Goal: Task Accomplishment & Management: Use online tool/utility

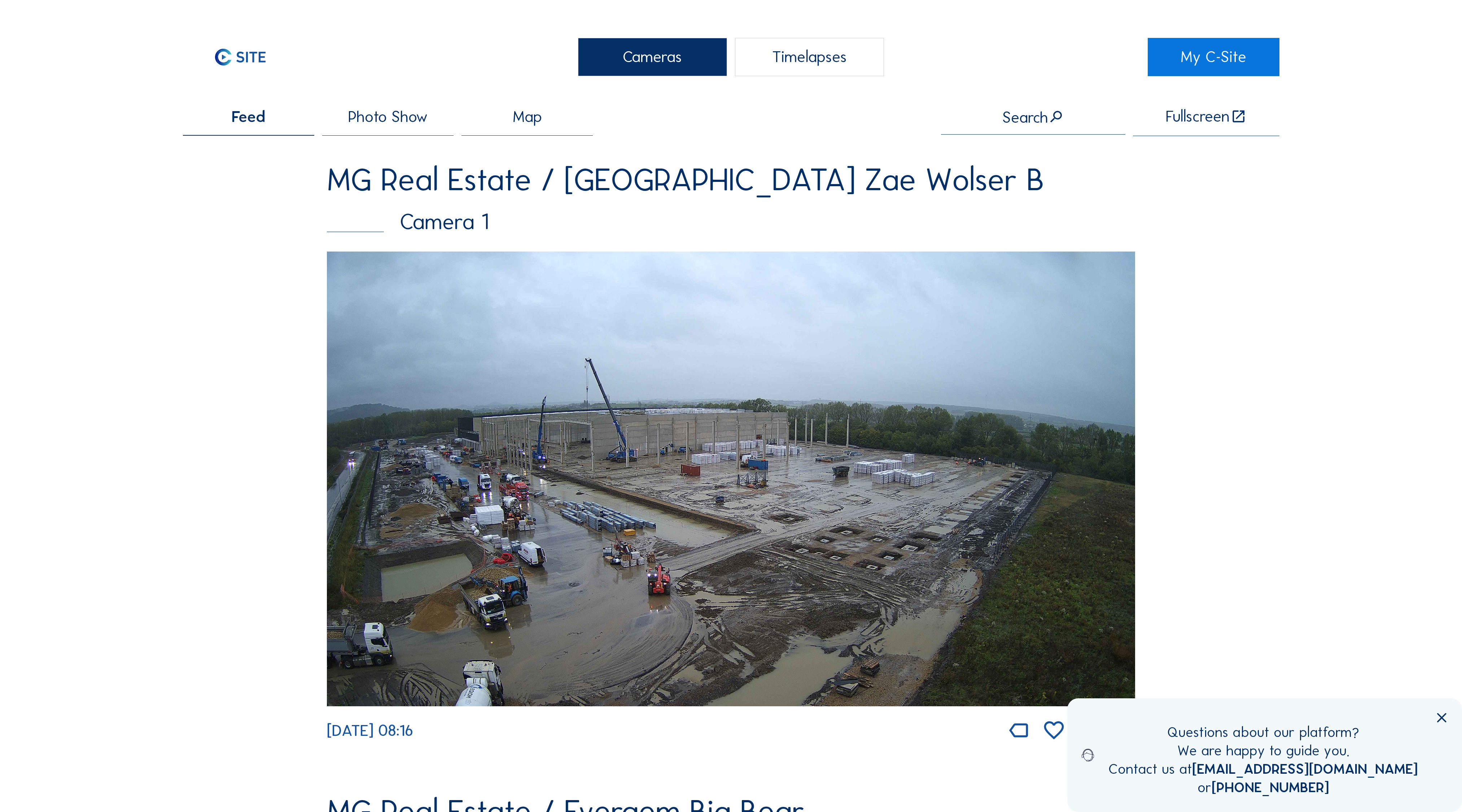
click at [803, 66] on div "Timelapses" at bounding box center [810, 57] width 149 height 38
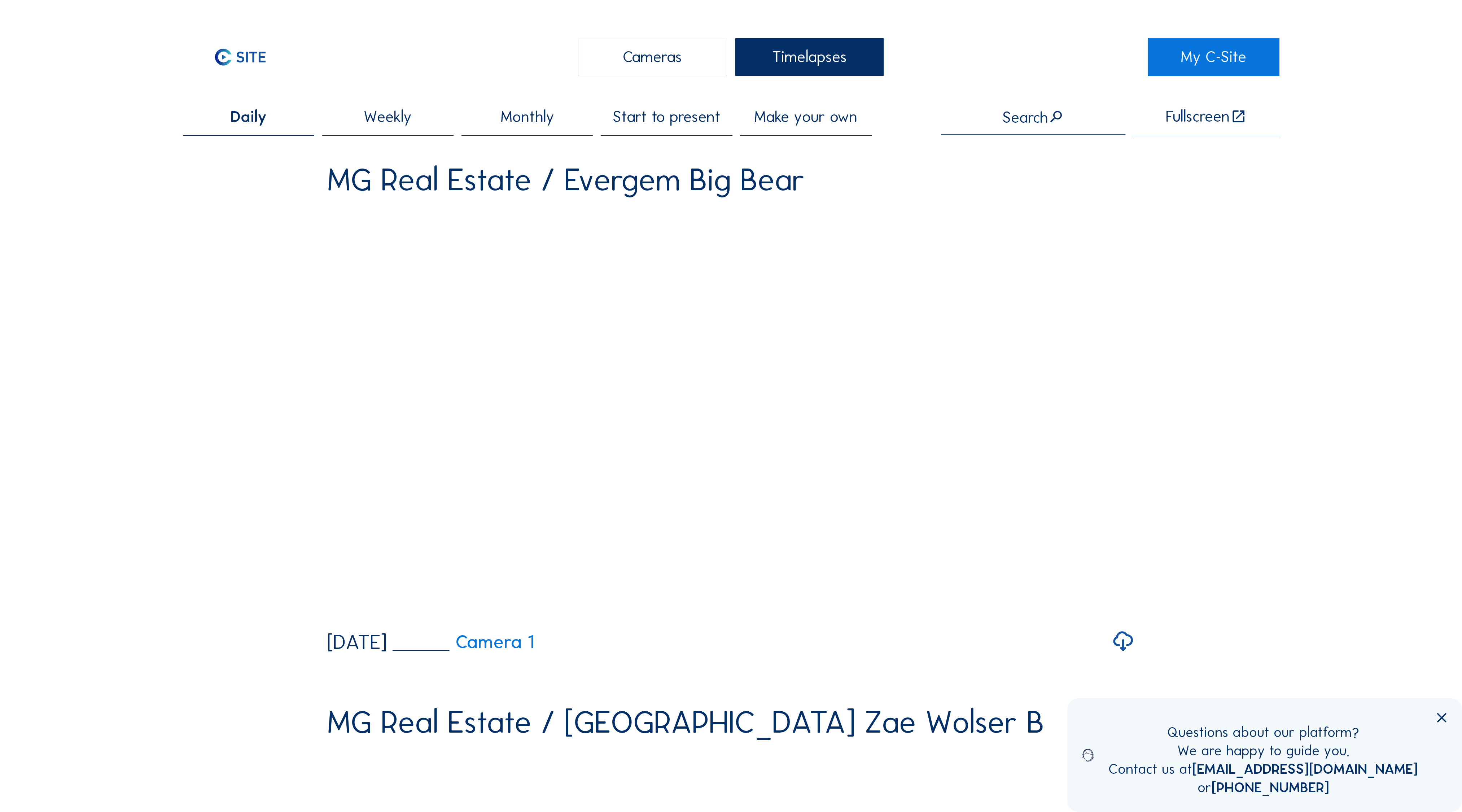
click at [783, 112] on div "Make your own" at bounding box center [806, 122] width 132 height 26
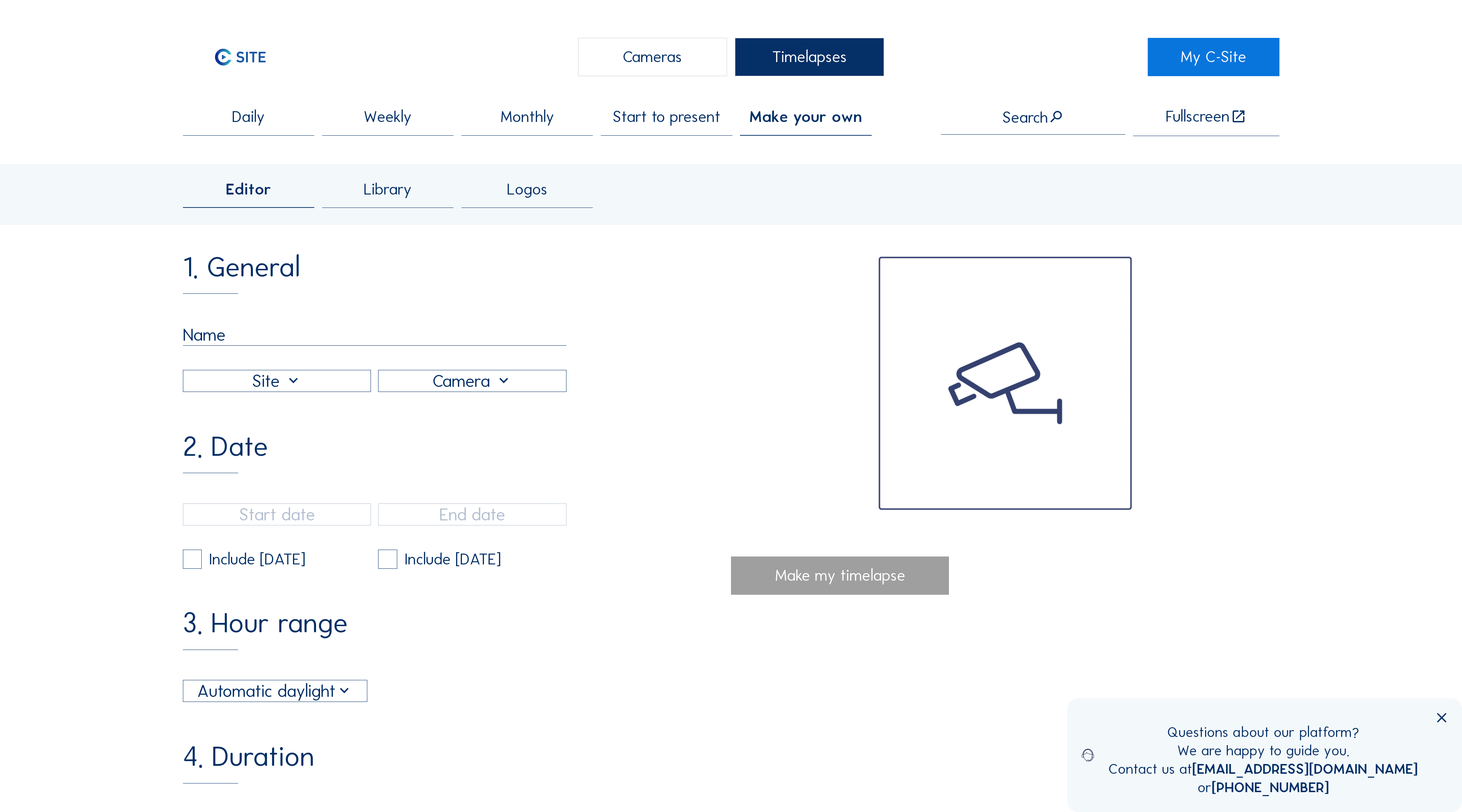
click at [237, 291] on div "1. General" at bounding box center [457, 322] width 549 height 139
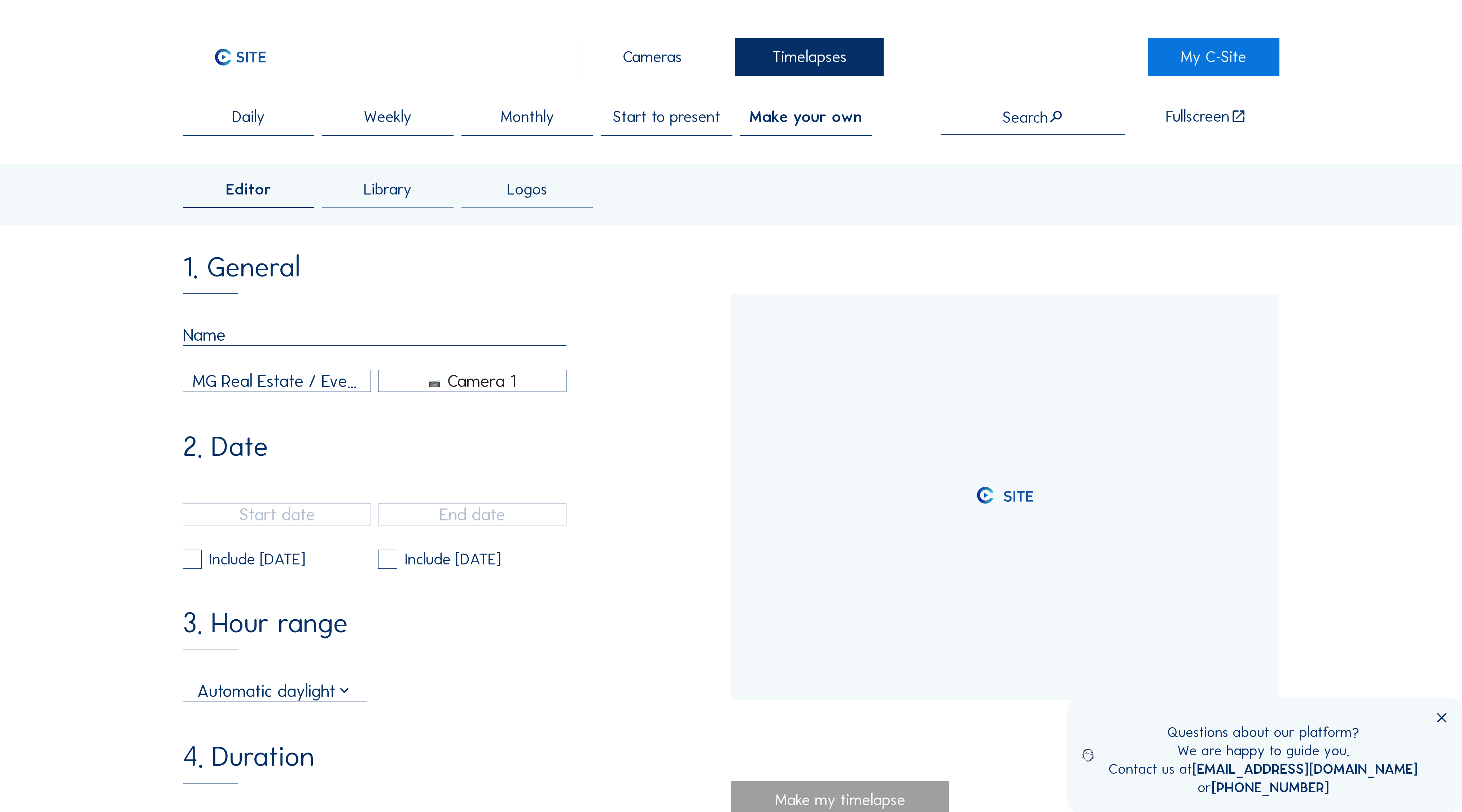
click at [227, 324] on input "text" at bounding box center [375, 335] width 384 height 22
type input "25/10/2023 18:37"
type input "24/09/2025 08:18"
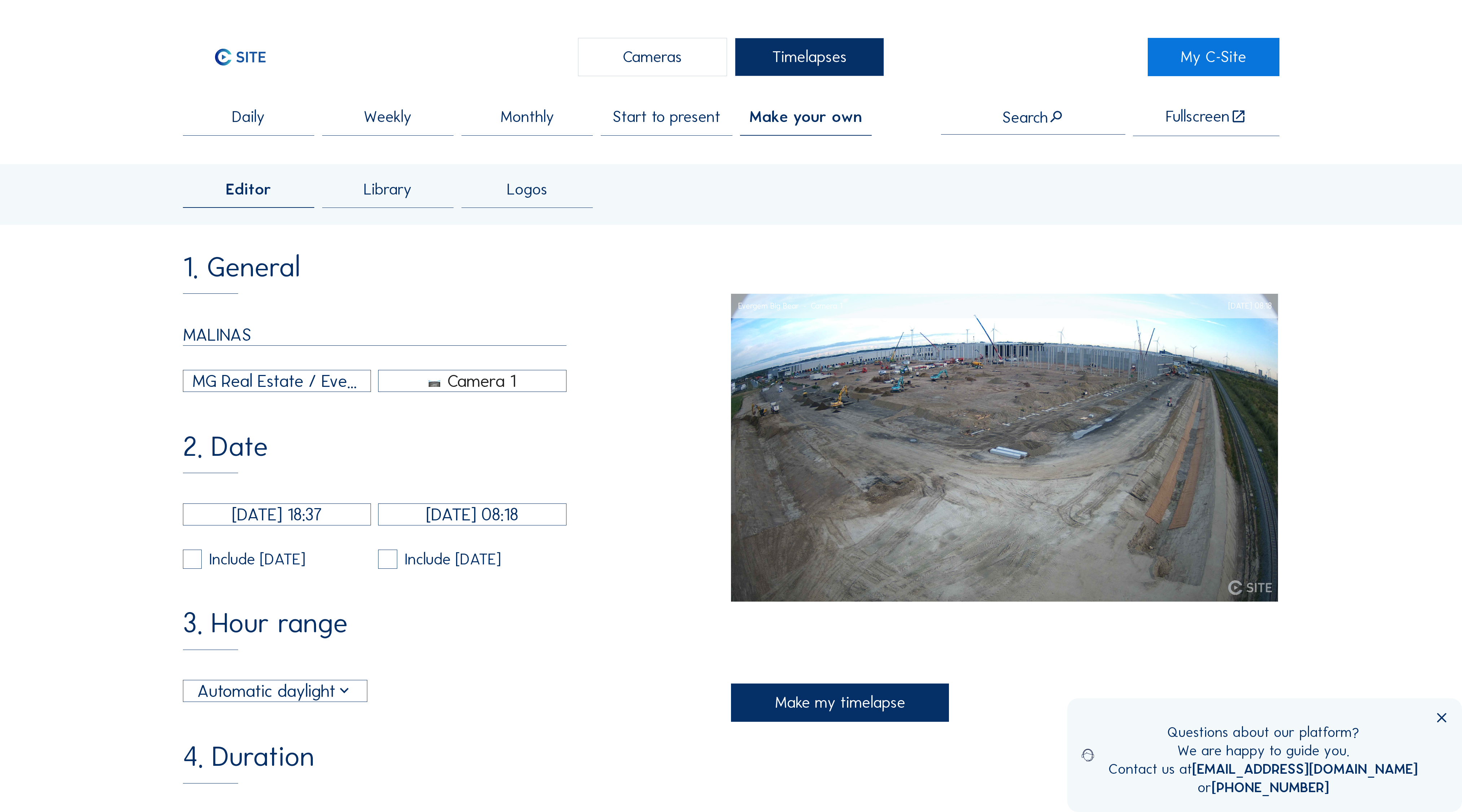
type input "MALINAS"
click at [251, 368] on div "MG Real Estate / Evergem Big Bear" at bounding box center [277, 381] width 169 height 26
click at [256, 381] on div "MG Real Estate / Mechelen Malinas" at bounding box center [278, 381] width 175 height 7
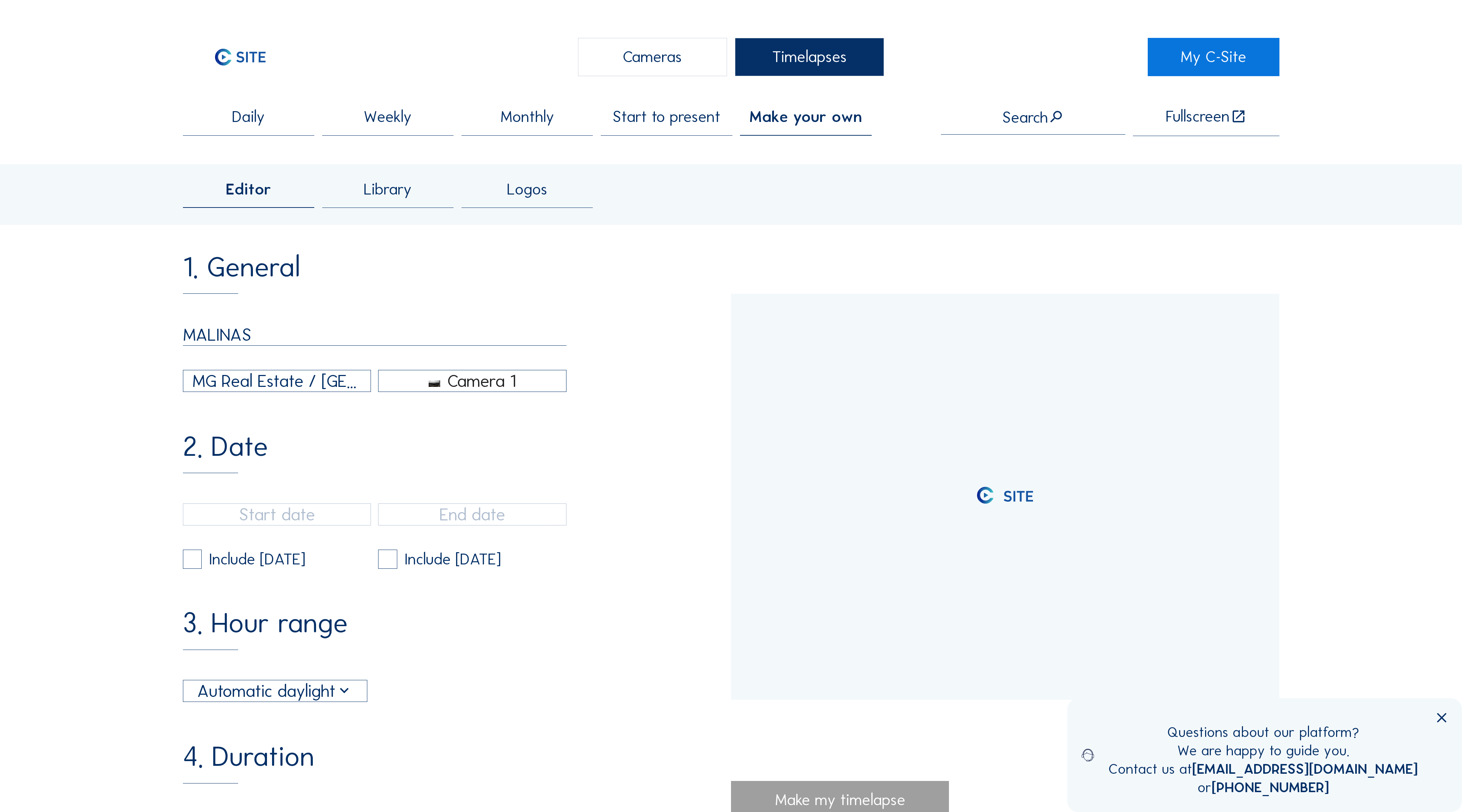
type input "14/02/2025 11:16"
type input "21/05/2025 14:21"
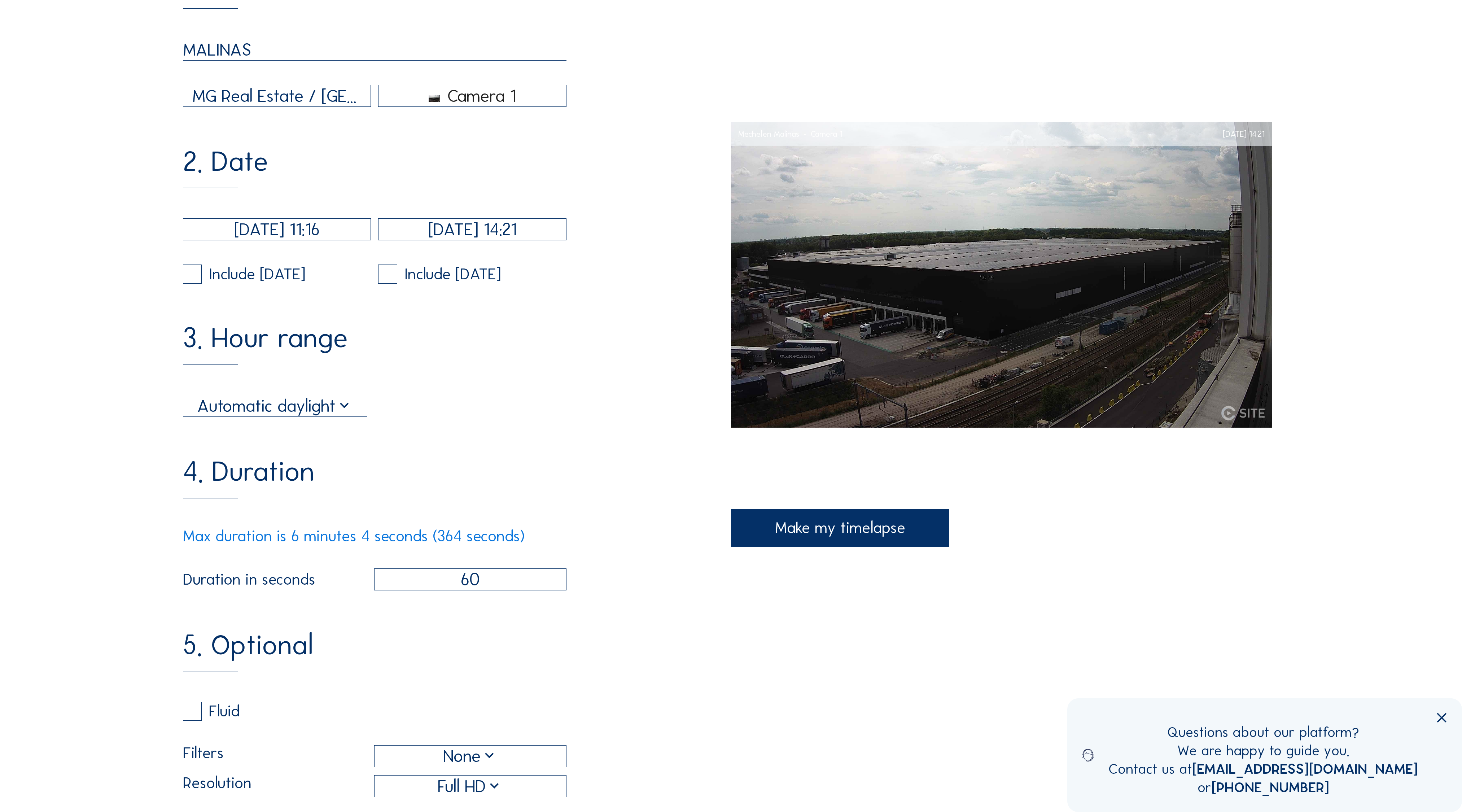
scroll to position [289, 0]
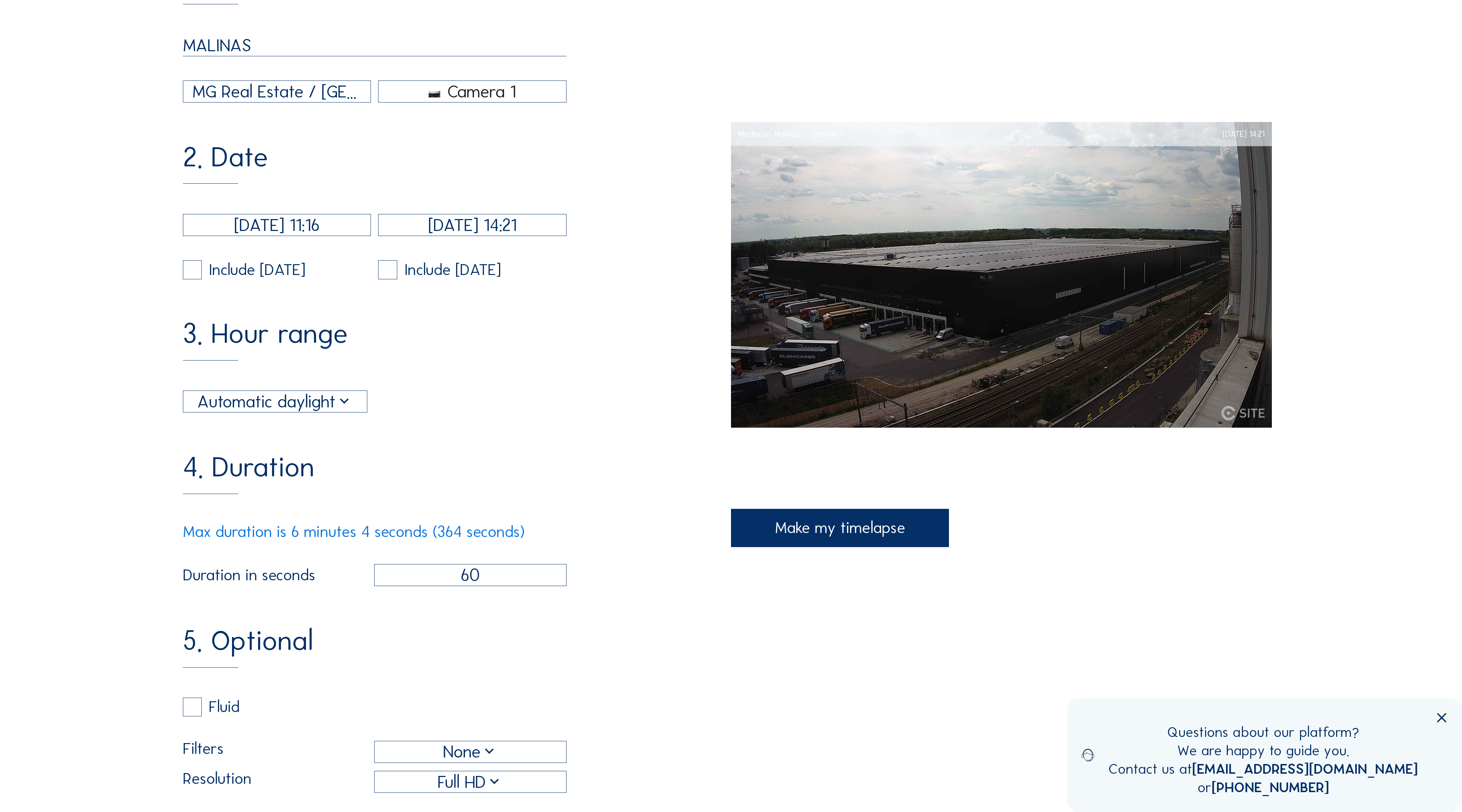
click at [458, 769] on div "Full HD" at bounding box center [470, 782] width 65 height 26
click at [448, 628] on div "4MP" at bounding box center [471, 628] width 180 height 7
click at [190, 811] on label at bounding box center [192, 827] width 19 height 19
click at [188, 811] on input "checkbox" at bounding box center [185, 827] width 5 height 5
checkbox input "false"
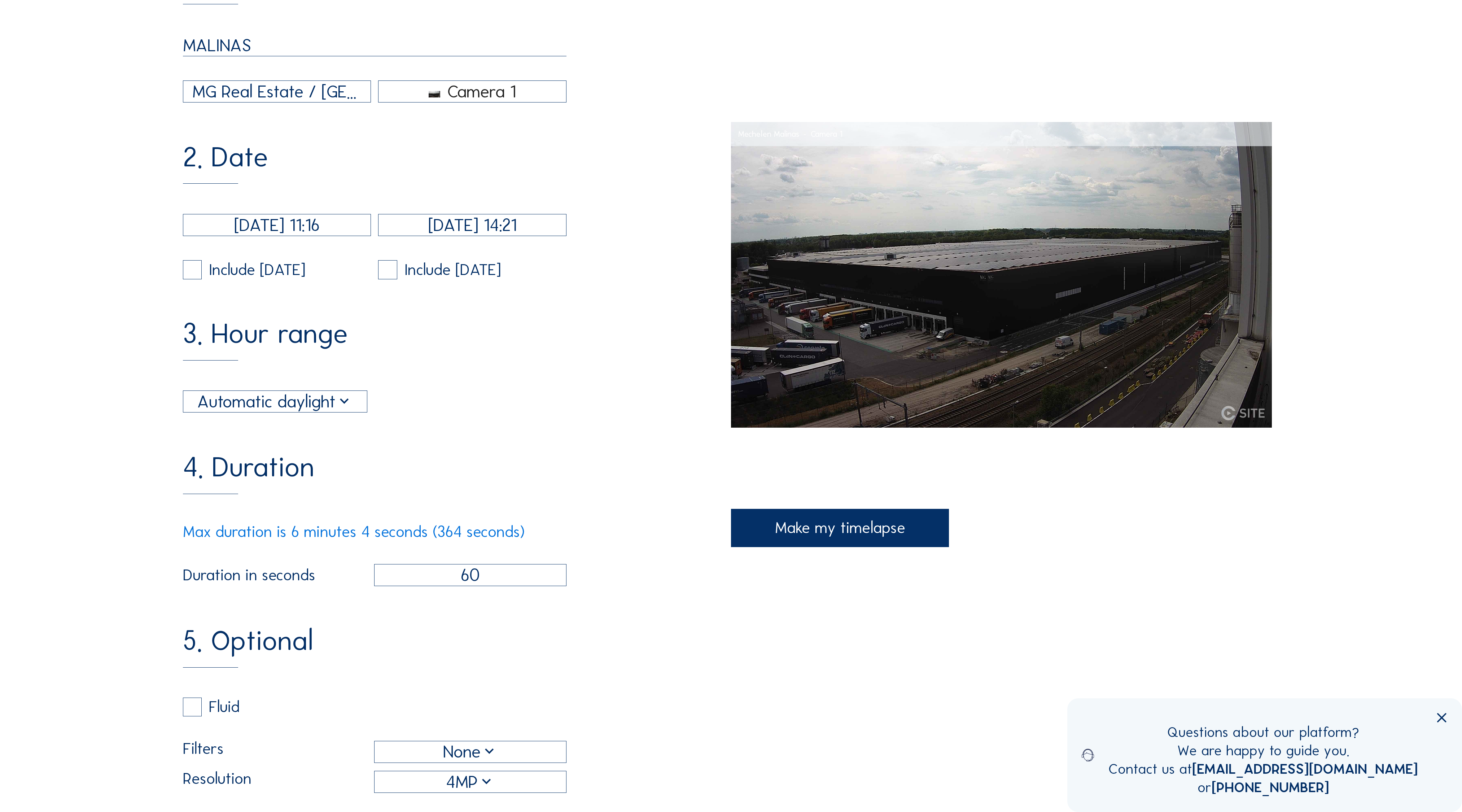
click at [304, 811] on label at bounding box center [313, 827] width 19 height 19
click at [304, 811] on input "checkbox" at bounding box center [306, 827] width 5 height 5
checkbox input "false"
click at [442, 811] on div "Show camera" at bounding box center [501, 827] width 118 height 19
click at [442, 811] on input "checkbox" at bounding box center [444, 827] width 5 height 5
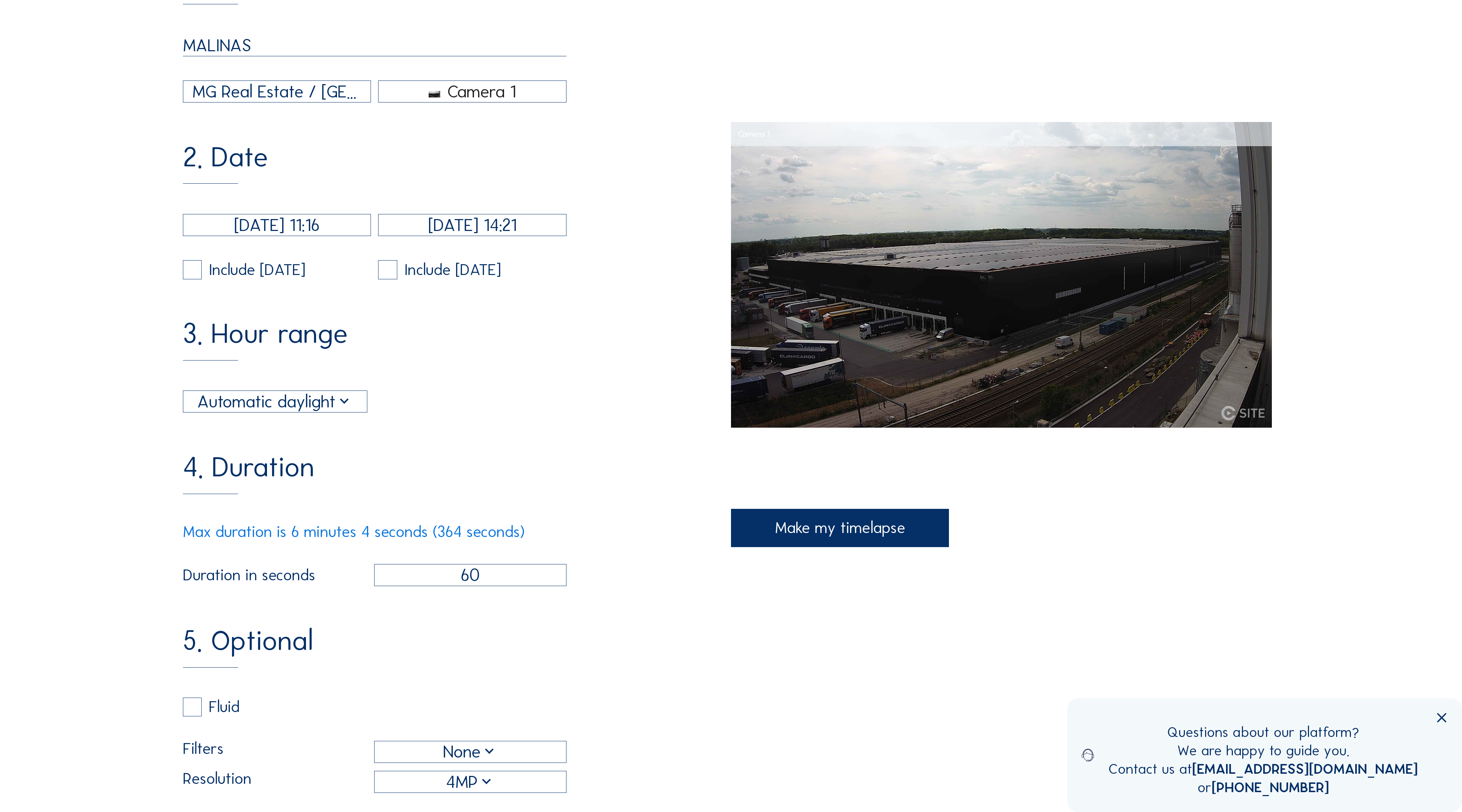
checkbox input "false"
click at [717, 627] on div "5. Optional Fluid Filters None Resolution 4MP Show time Show project Show camer…" at bounding box center [457, 795] width 549 height 338
click at [789, 533] on div "Make my timelapse" at bounding box center [840, 528] width 218 height 38
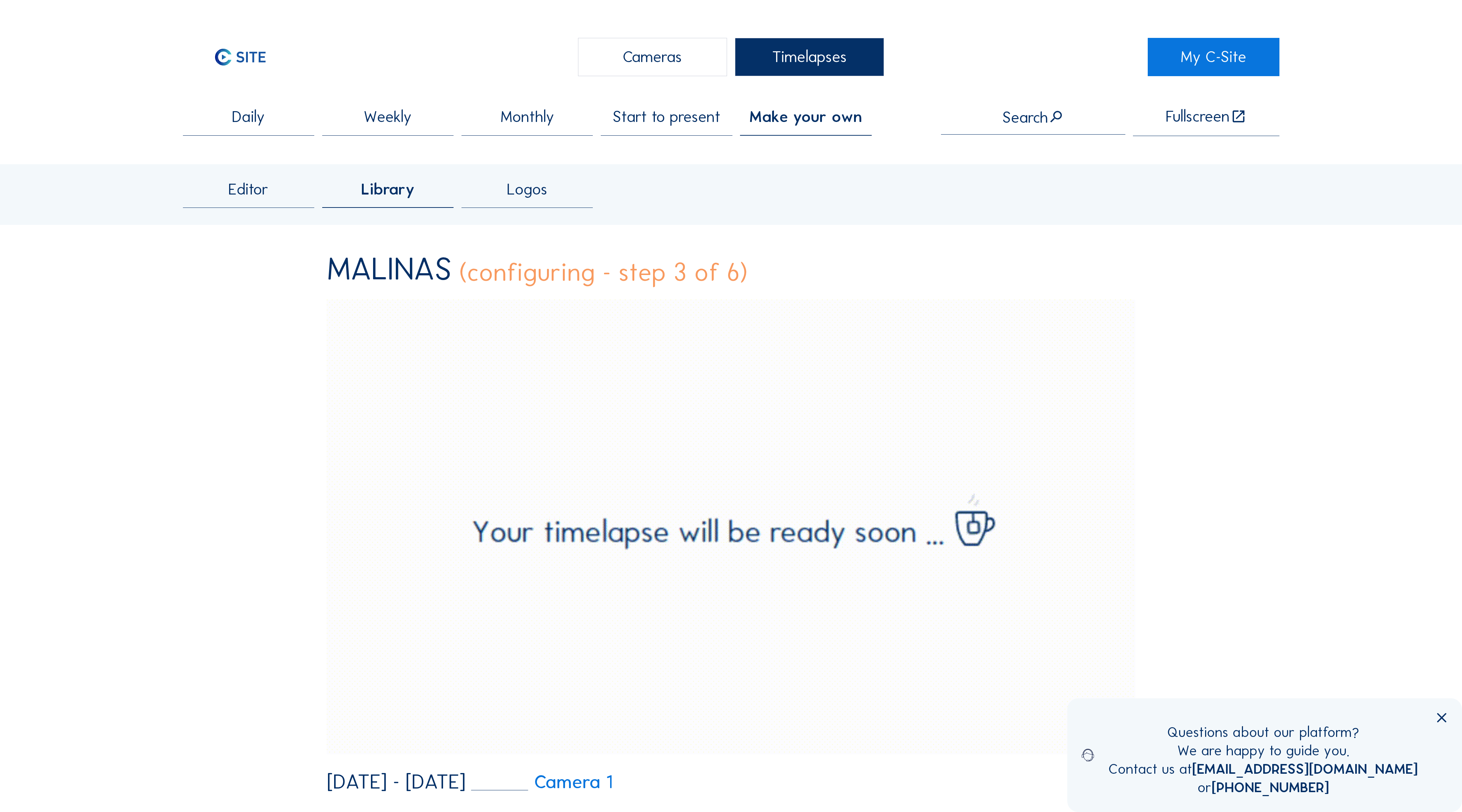
scroll to position [0, 0]
click at [811, 116] on span "Make your own" at bounding box center [805, 117] width 113 height 16
click at [248, 181] on span "Editor" at bounding box center [248, 189] width 40 height 16
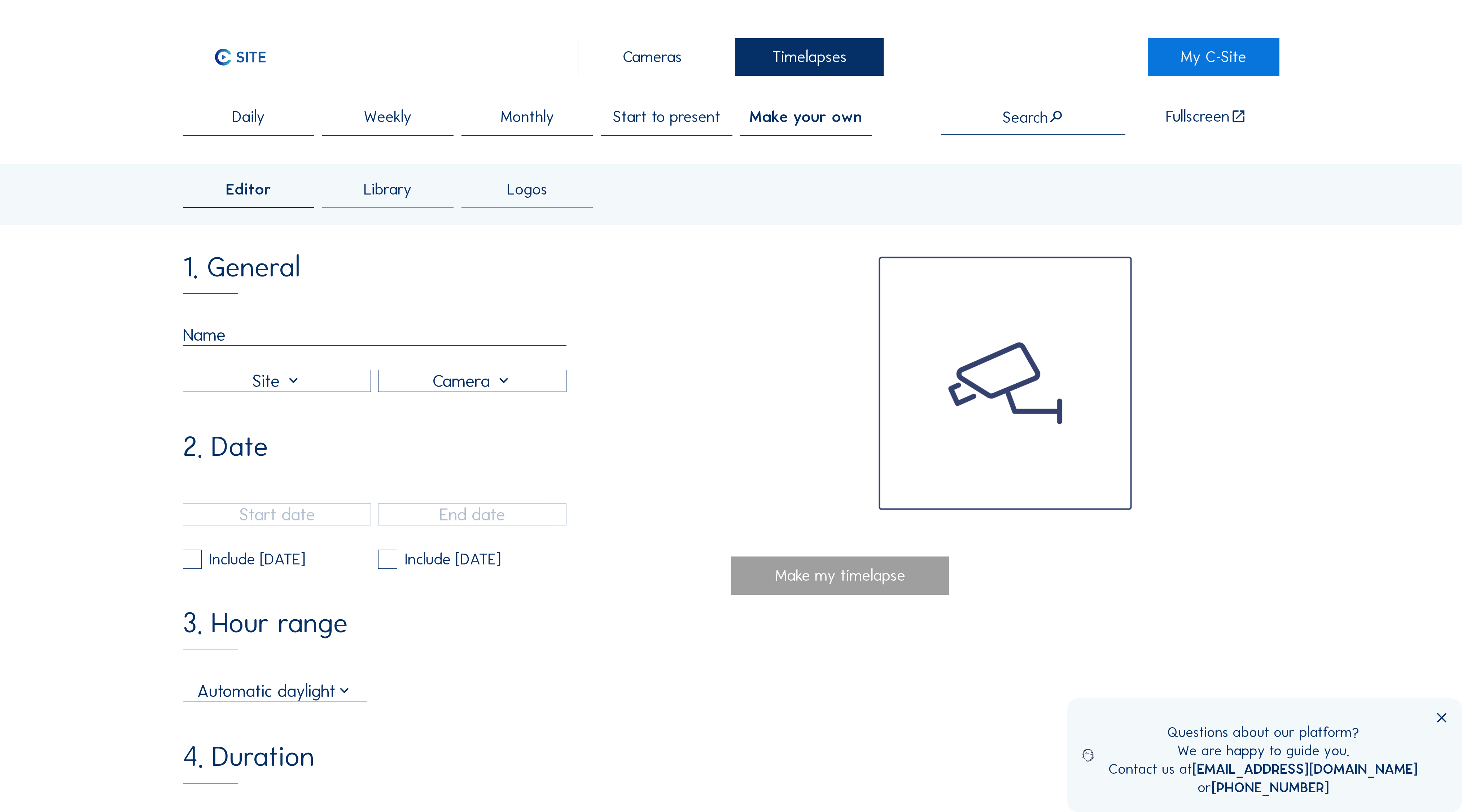
click at [251, 324] on input "text" at bounding box center [375, 335] width 384 height 22
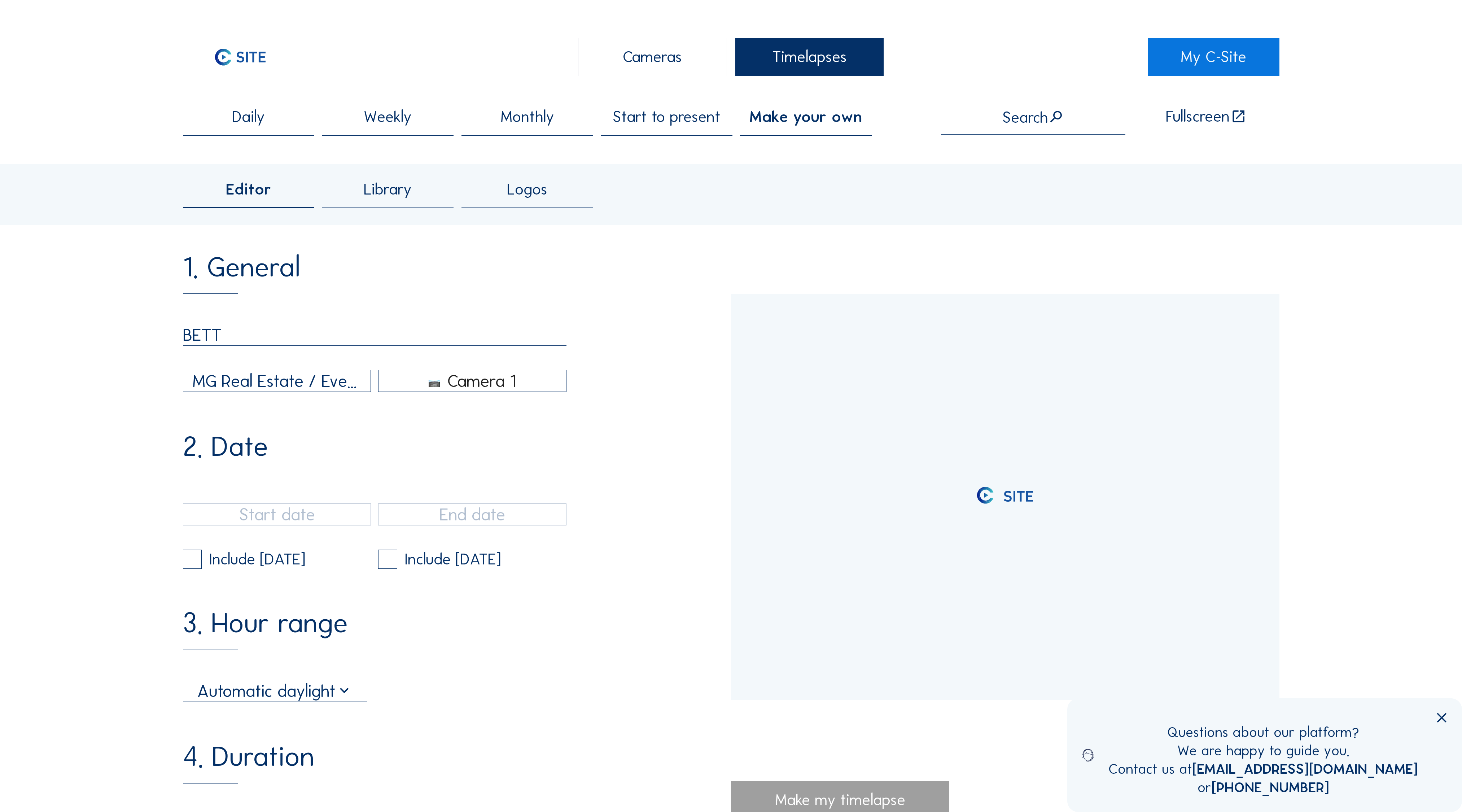
type input "BETTE"
type input "25/10/2023 18:37"
type input "24/09/2025 08:19"
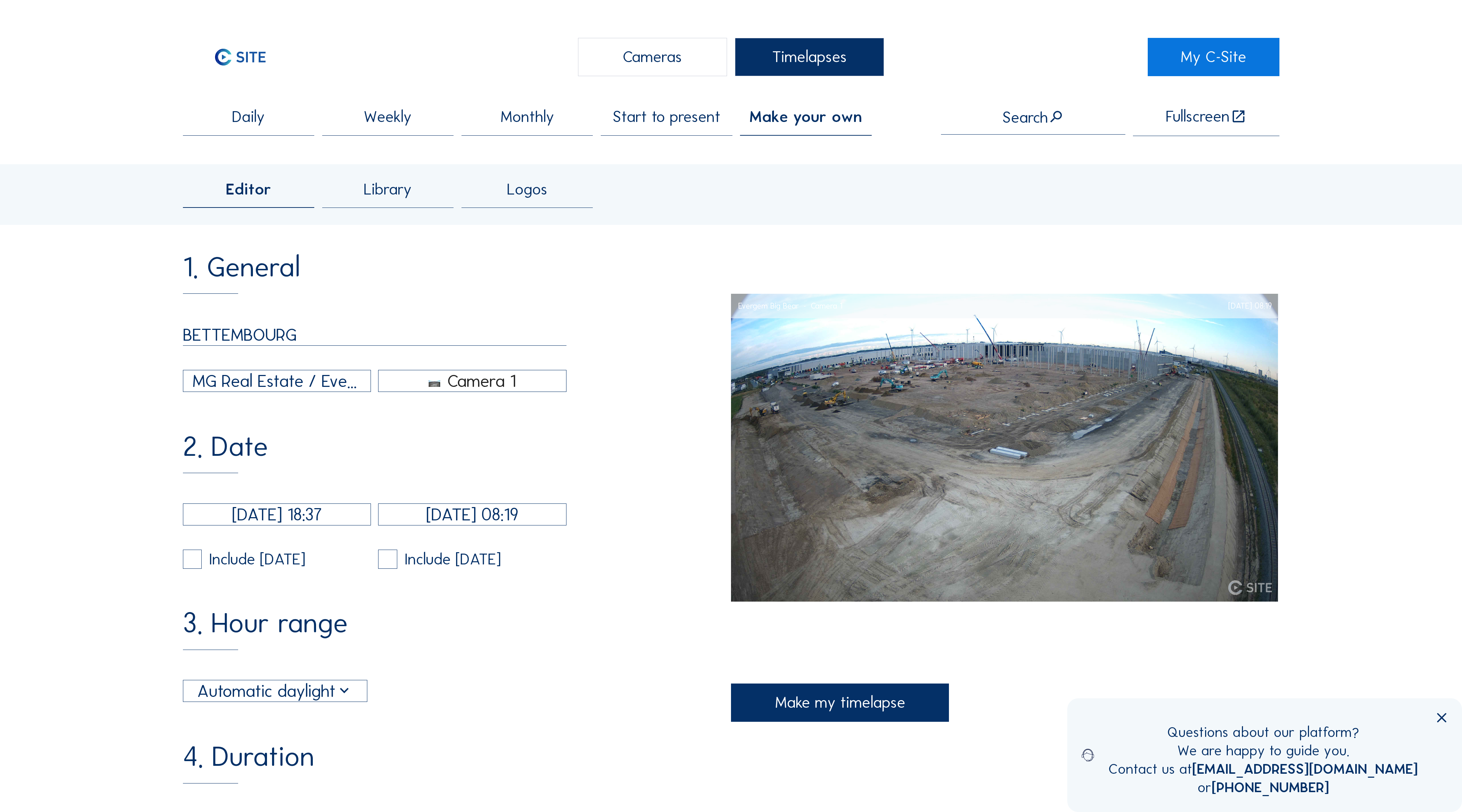
type input "BETTEMBOURG"
click at [261, 331] on div "BETTEMBOURG MG Real Estate / Evergem Big Bear Camera 1" at bounding box center [375, 358] width 384 height 68
click at [273, 368] on div "MG Real Estate / Evergem Big Bear" at bounding box center [277, 381] width 169 height 26
click at [272, 359] on div "MG Real Estate / [GEOGRAPHIC_DATA] Zae Wolser B" at bounding box center [278, 363] width 175 height 16
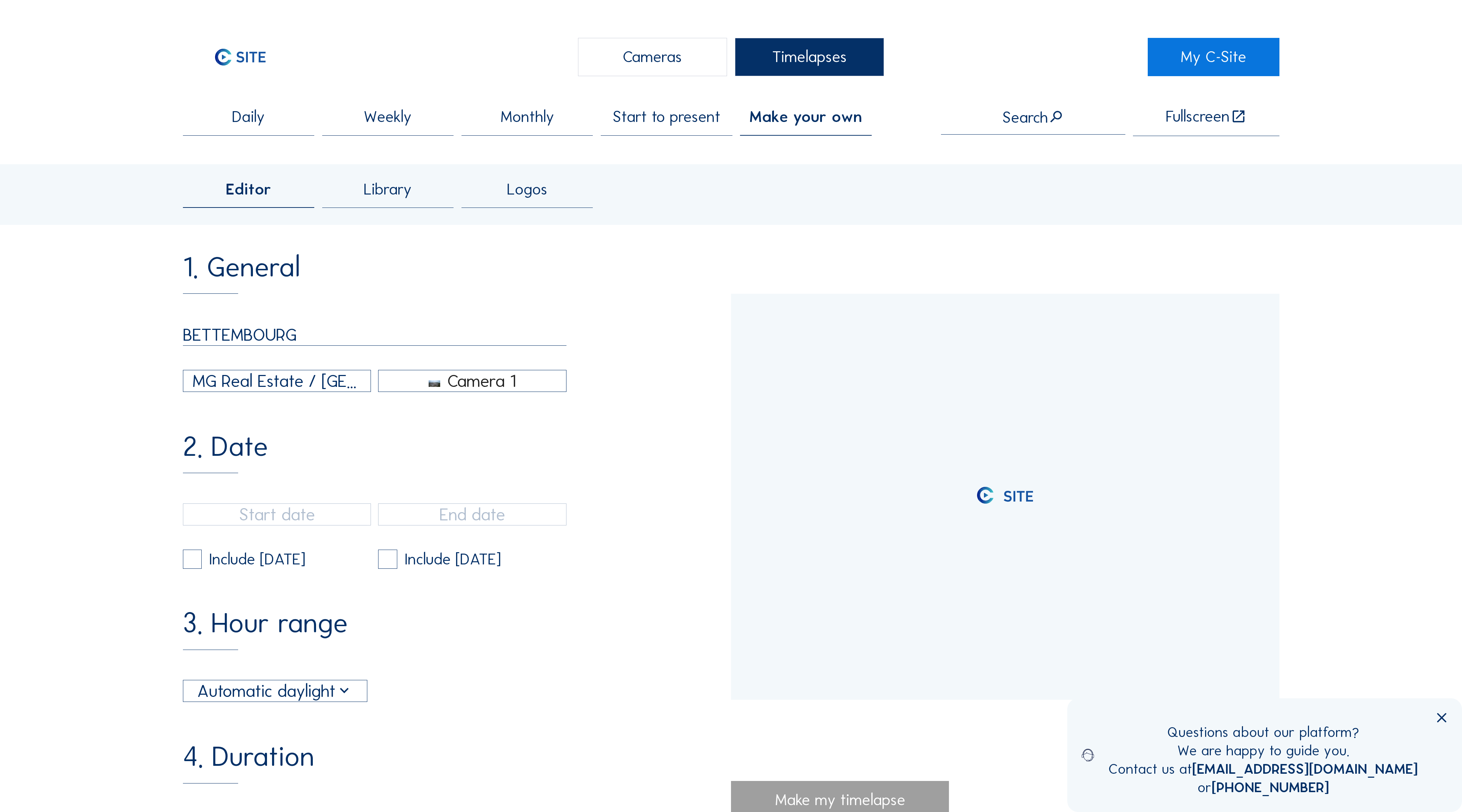
type input "24/09/2025 08:16"
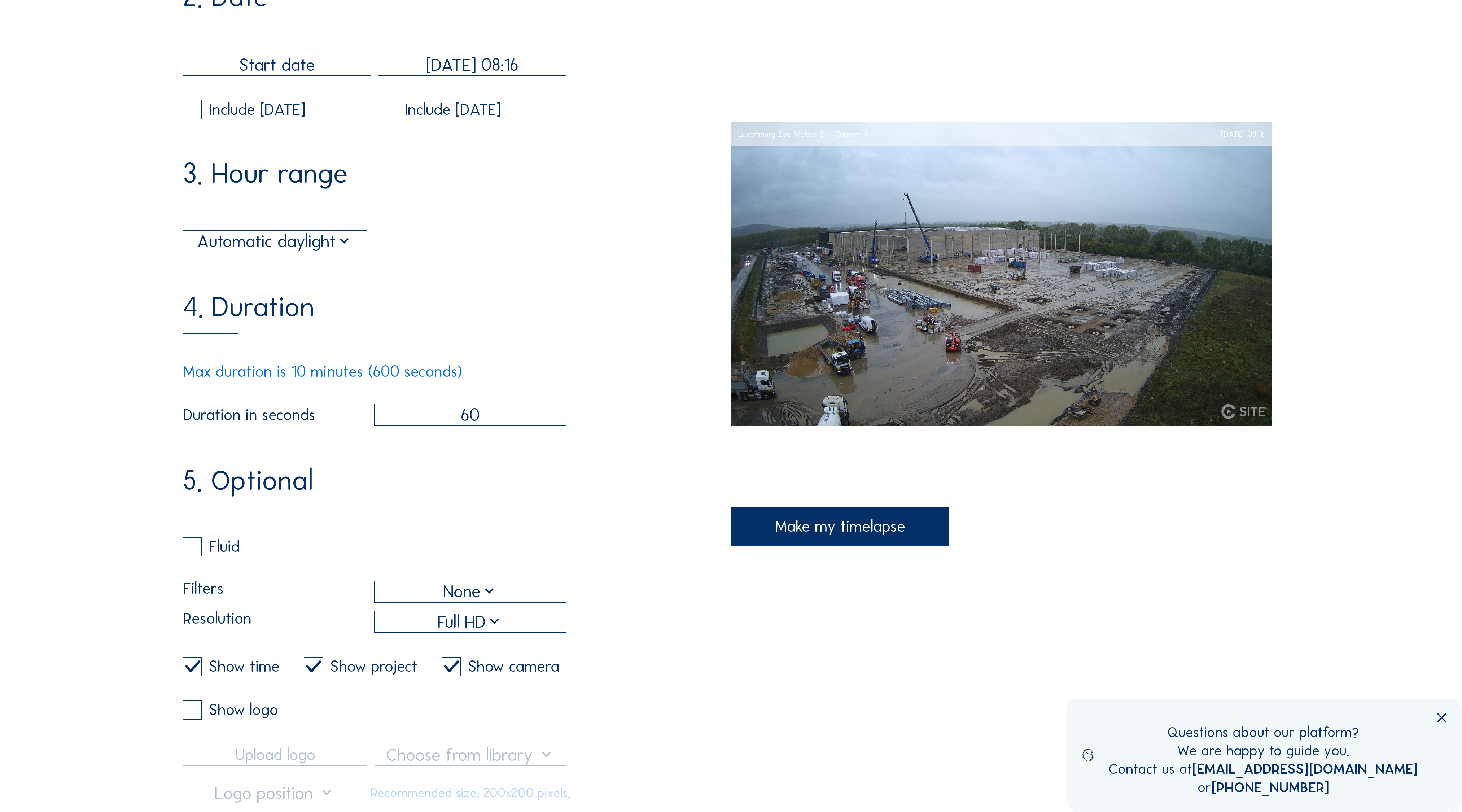
scroll to position [450, 0]
click at [188, 663] on input "checkbox" at bounding box center [185, 666] width 5 height 5
checkbox input "false"
click at [304, 656] on label at bounding box center [313, 666] width 19 height 19
click at [304, 663] on input "checkbox" at bounding box center [306, 666] width 5 height 5
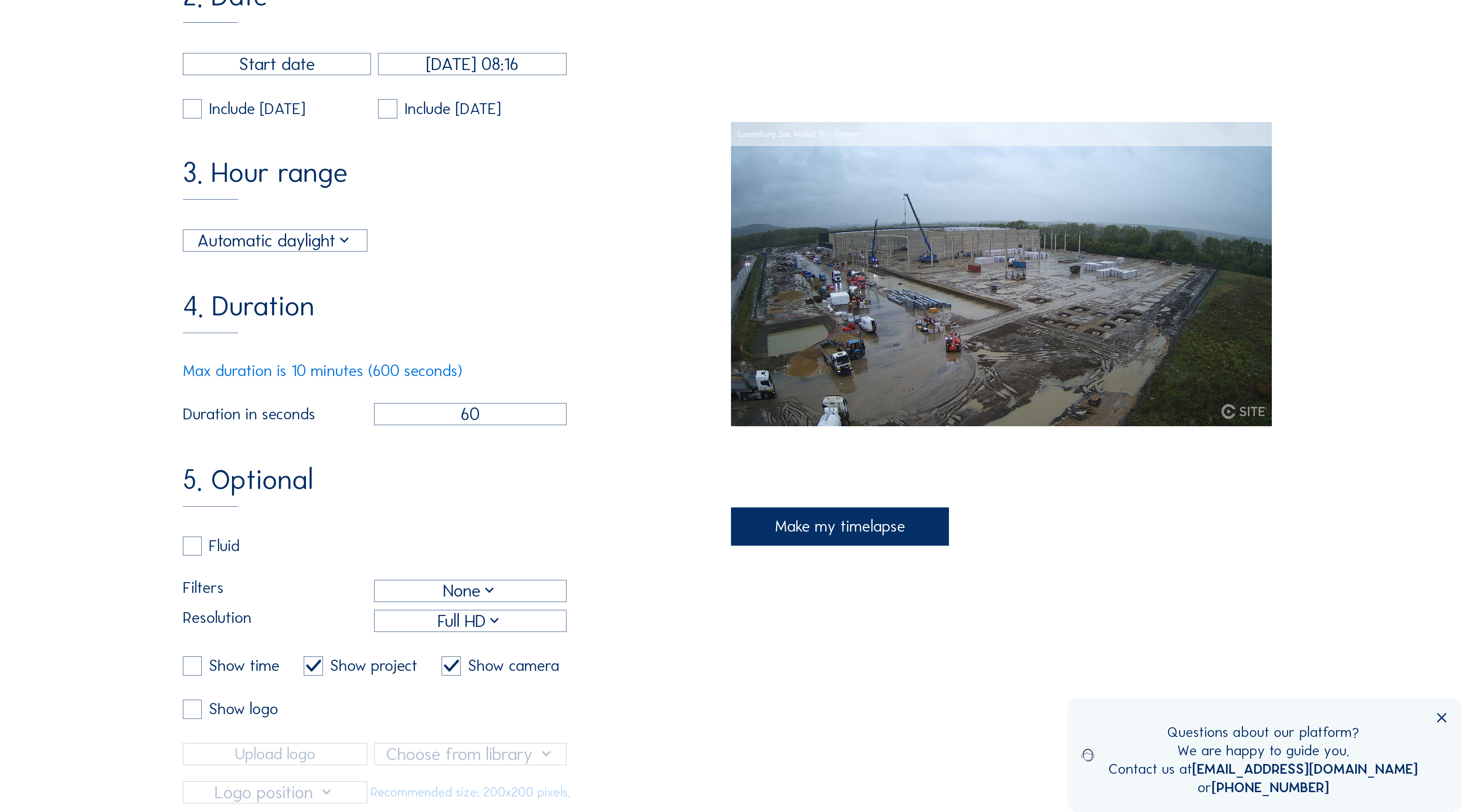
checkbox input "false"
click at [442, 663] on input "checkbox" at bounding box center [444, 666] width 5 height 5
checkbox input "false"
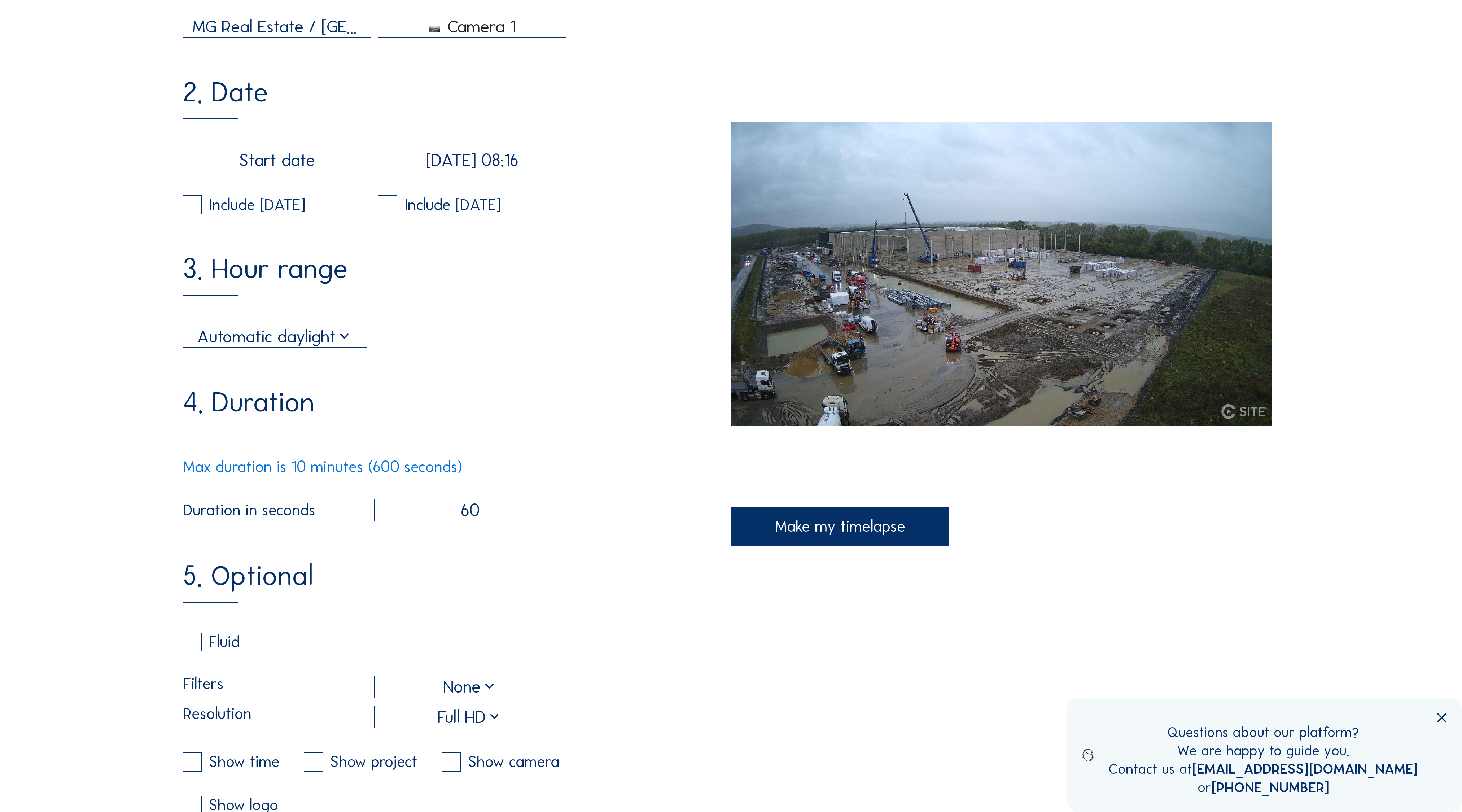
scroll to position [357, 0]
click at [835, 543] on div "Make my timelapse" at bounding box center [840, 526] width 218 height 38
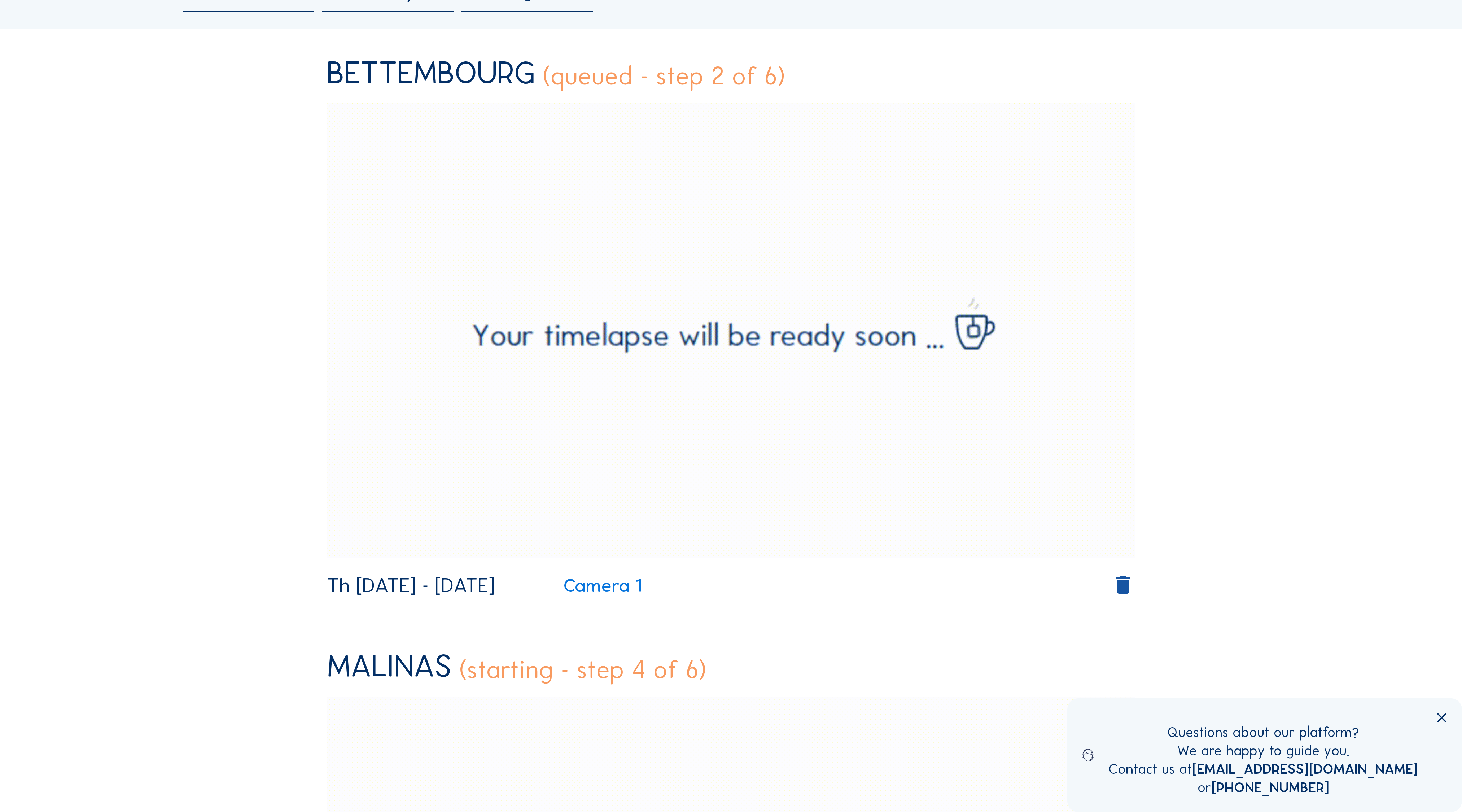
scroll to position [206, 0]
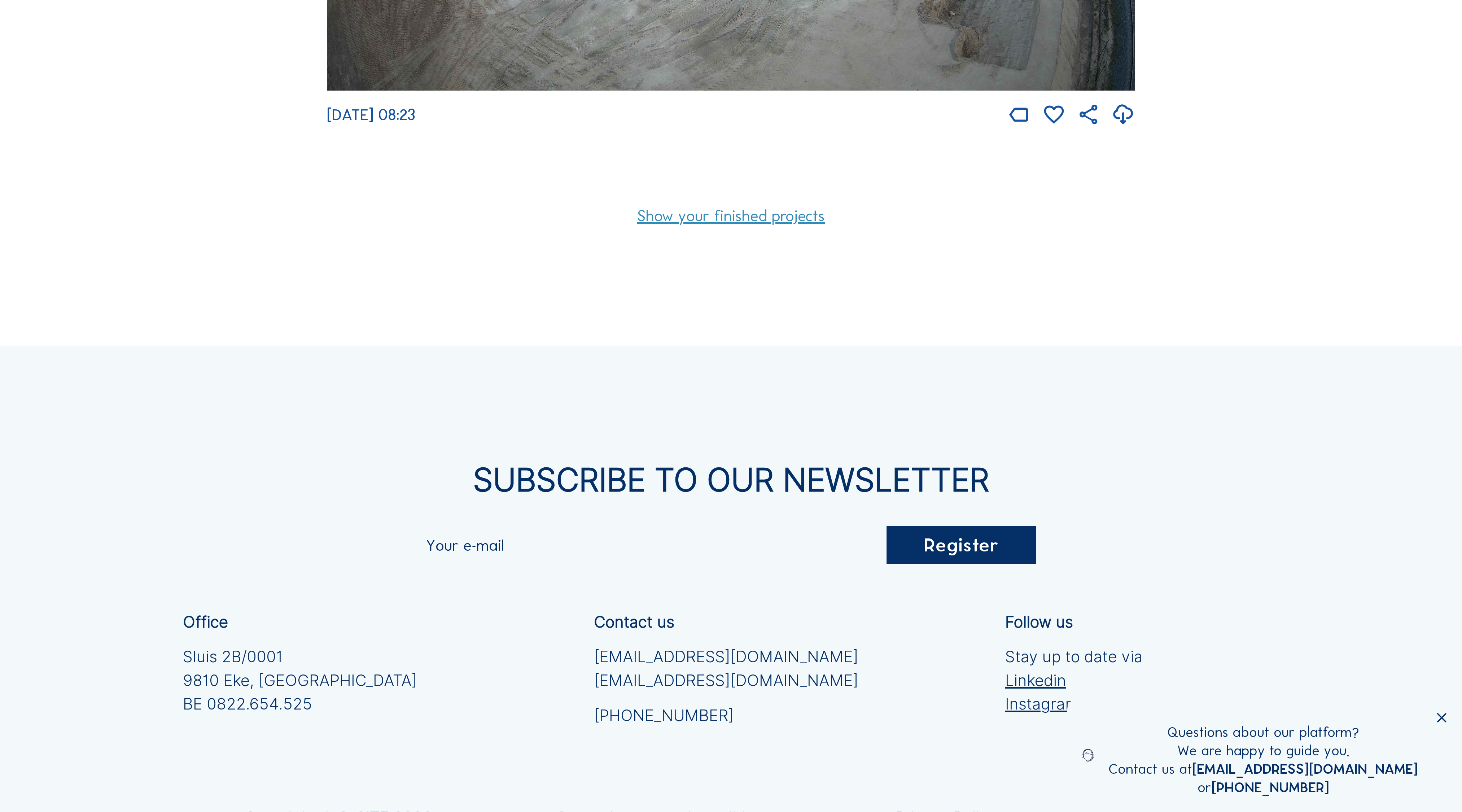
scroll to position [1255, 0]
